Goal: Task Accomplishment & Management: Use online tool/utility

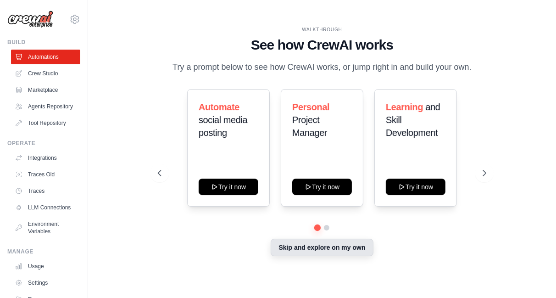
click at [353, 250] on button "Skip and explore on my own" at bounding box center [321, 246] width 102 height 17
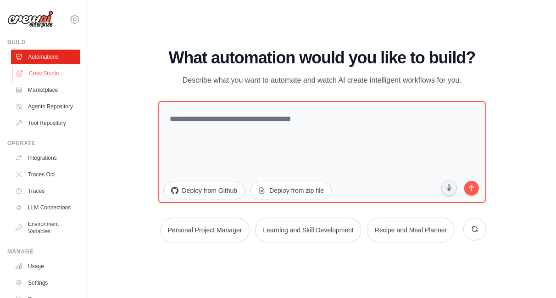
click at [45, 75] on link "Crew Studio" at bounding box center [46, 73] width 69 height 15
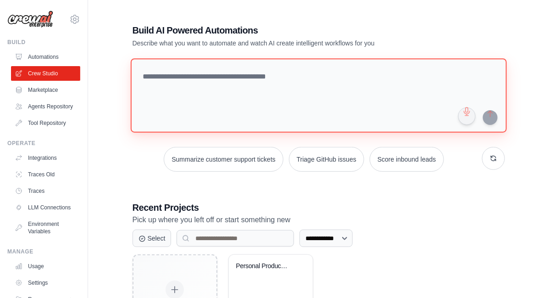
click at [221, 79] on textarea at bounding box center [318, 95] width 376 height 74
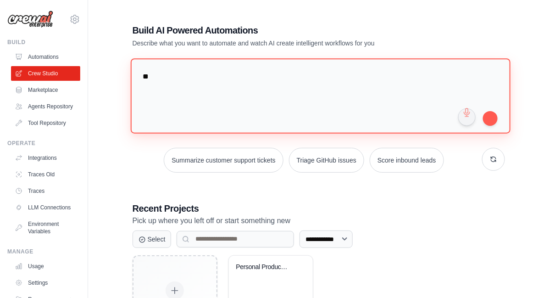
type textarea "*"
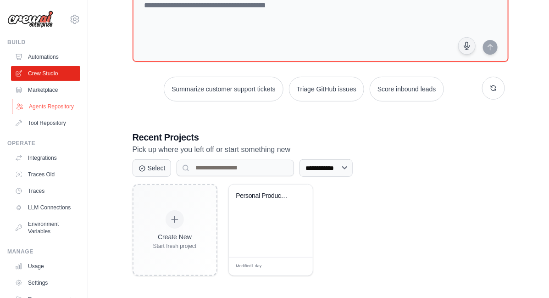
click at [42, 111] on link "Agents Repository" at bounding box center [46, 106] width 69 height 15
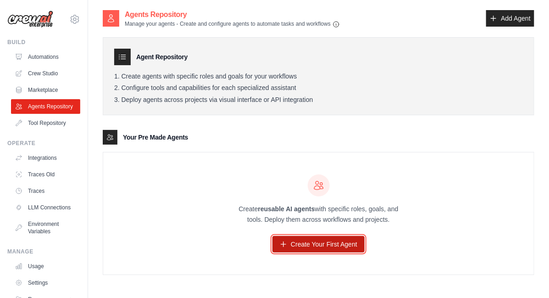
click at [305, 240] on link "Create Your First Agent" at bounding box center [318, 244] width 92 height 17
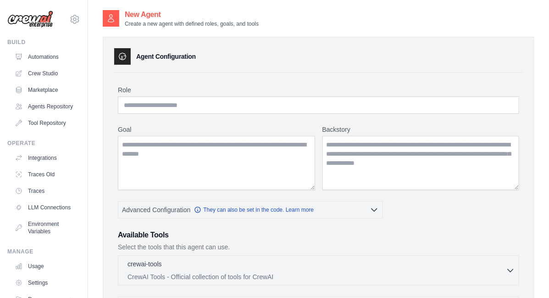
drag, startPoint x: 80, startPoint y: 178, endPoint x: 83, endPoint y: 246, distance: 68.4
click at [83, 246] on div "[EMAIL_ADDRESS][DOMAIN_NAME] Settings Build Automations" at bounding box center [44, 149] width 88 height 298
click at [41, 215] on link "LLM Connections" at bounding box center [46, 207] width 69 height 15
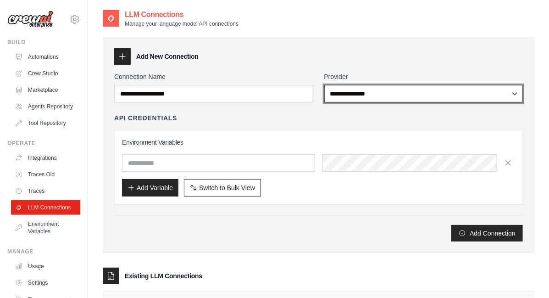
click at [419, 90] on select "**********" at bounding box center [423, 93] width 199 height 17
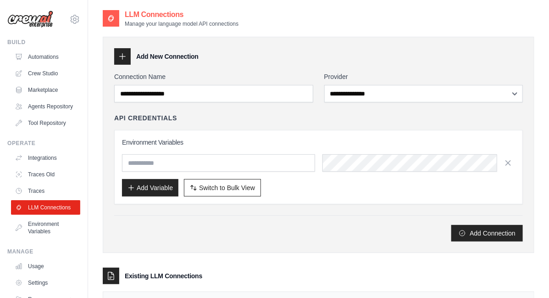
click at [274, 234] on div "Add Connection" at bounding box center [318, 233] width 408 height 17
click at [127, 59] on icon at bounding box center [122, 56] width 9 height 9
click at [121, 55] on icon at bounding box center [122, 56] width 9 height 9
drag, startPoint x: 121, startPoint y: 54, endPoint x: 150, endPoint y: 58, distance: 30.1
click at [150, 58] on div "Add New Connection" at bounding box center [318, 56] width 408 height 17
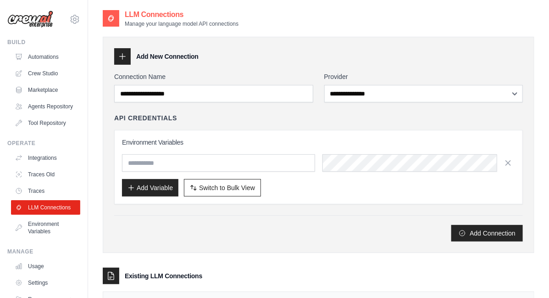
click at [225, 65] on div "**********" at bounding box center [318, 145] width 431 height 216
click at [43, 128] on link "Tool Repository" at bounding box center [46, 123] width 69 height 15
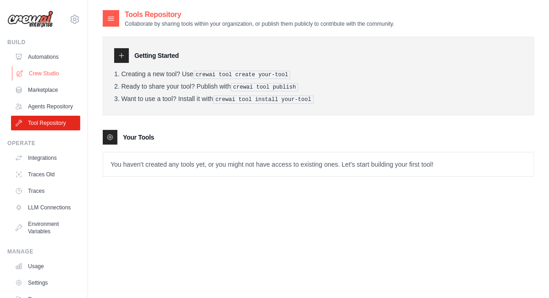
click at [44, 75] on link "Crew Studio" at bounding box center [46, 73] width 69 height 15
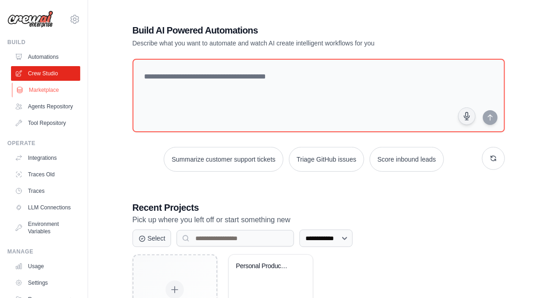
click at [48, 88] on link "Marketplace" at bounding box center [46, 90] width 69 height 15
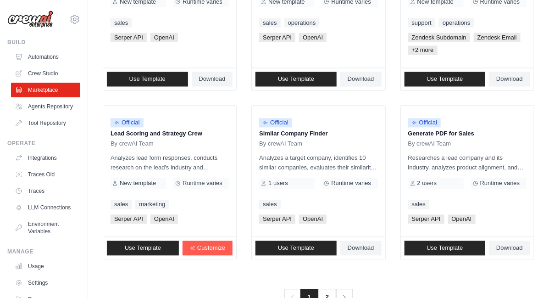
scroll to position [550, 0]
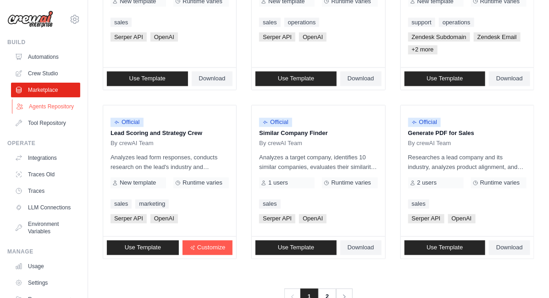
click at [31, 114] on link "Agents Repository" at bounding box center [46, 106] width 69 height 15
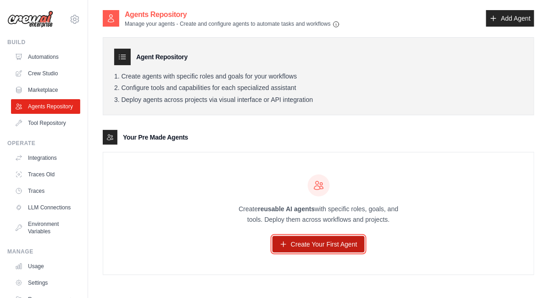
click at [312, 244] on link "Create Your First Agent" at bounding box center [318, 244] width 92 height 17
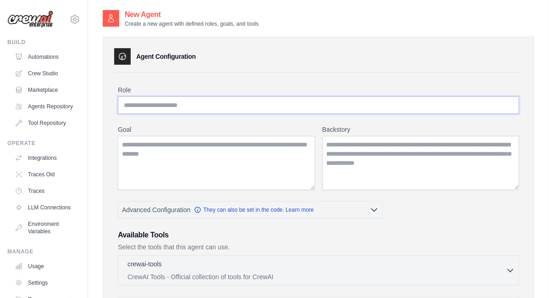
click at [282, 102] on input "Role" at bounding box center [318, 104] width 401 height 17
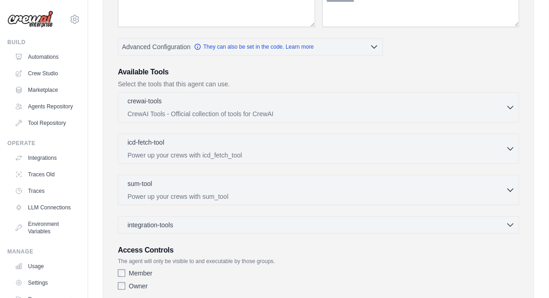
scroll to position [221, 0]
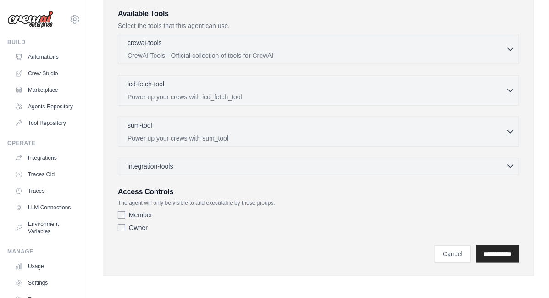
click at [510, 168] on icon "button" at bounding box center [510, 165] width 9 height 9
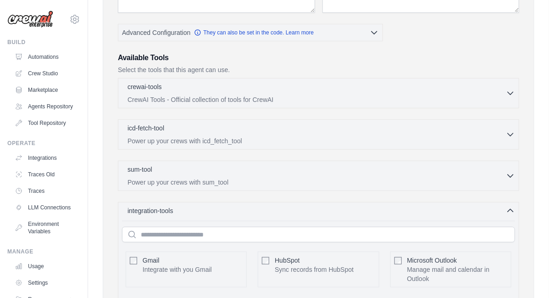
scroll to position [177, 0]
click at [509, 97] on button "crewai-tools 0 selected CrewAI Tools - Official collection of tools for CrewAI" at bounding box center [318, 93] width 393 height 22
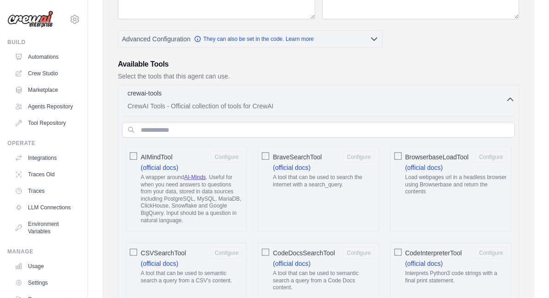
scroll to position [164, 0]
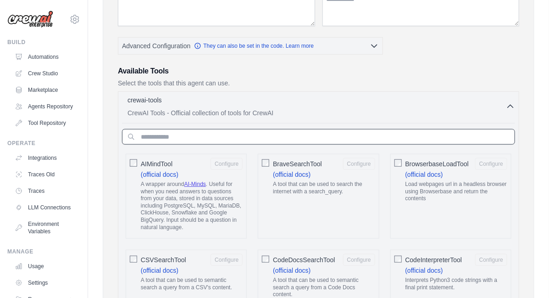
click at [421, 132] on input "text" at bounding box center [318, 137] width 393 height 16
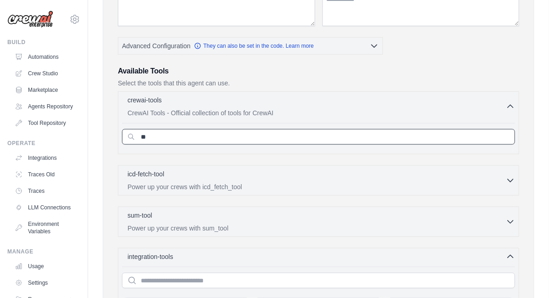
type input "*"
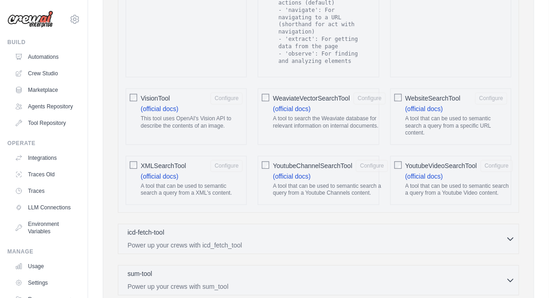
scroll to position [1769, 0]
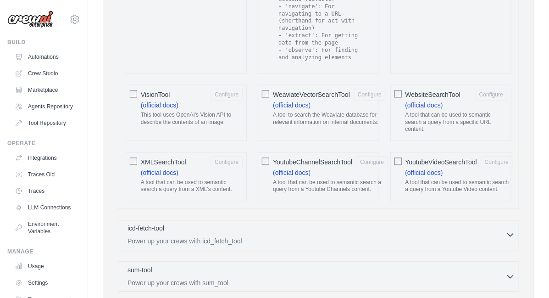
click at [214, 224] on div "icd-fetch-tool 0 selected" at bounding box center [316, 229] width 378 height 11
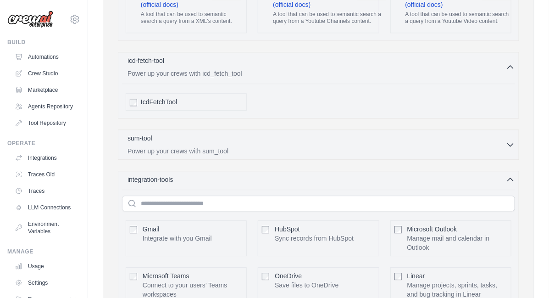
scroll to position [1937, 0]
click at [243, 146] on p "Power up your crews with sum_tool" at bounding box center [316, 150] width 378 height 9
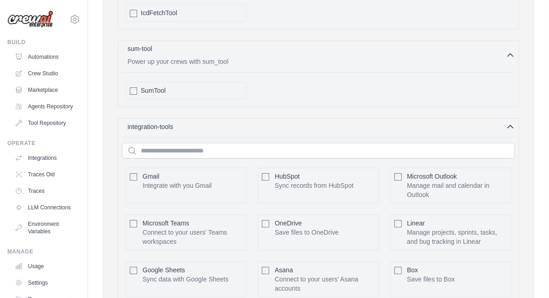
scroll to position [2027, 0]
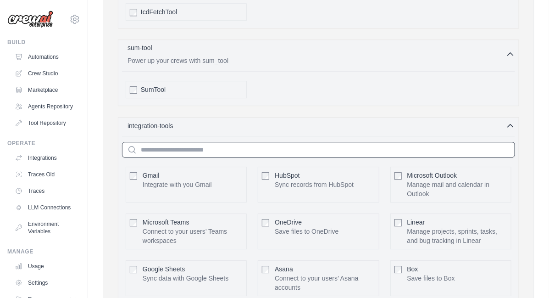
click at [243, 142] on input "text" at bounding box center [318, 150] width 393 height 16
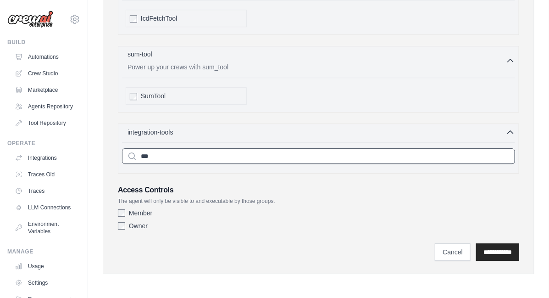
scroll to position [1990, 0]
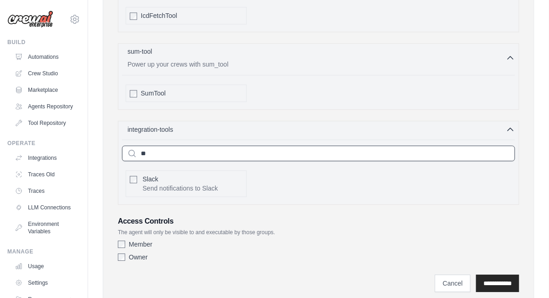
type input "*"
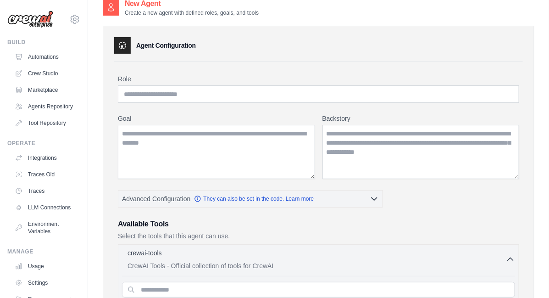
scroll to position [0, 0]
